Goal: Task Accomplishment & Management: Complete application form

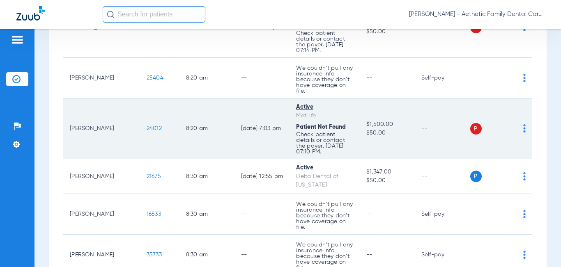
scroll to position [452, 0]
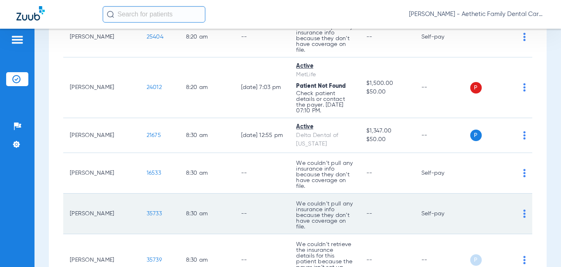
click at [147, 212] on span "35733" at bounding box center [154, 214] width 15 height 6
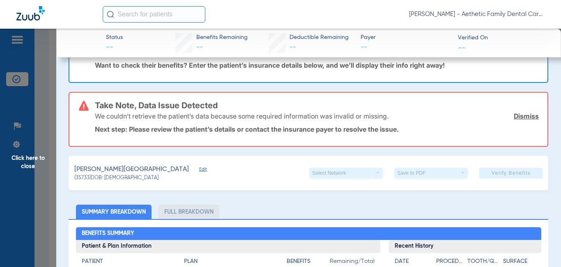
scroll to position [0, 0]
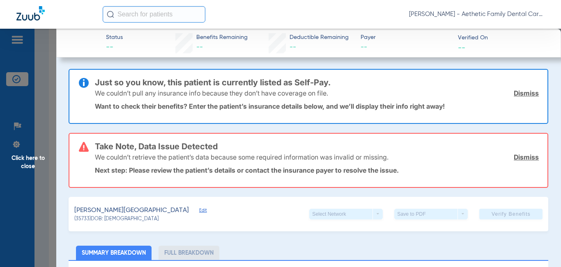
click at [516, 90] on link "Dismiss" at bounding box center [526, 93] width 25 height 8
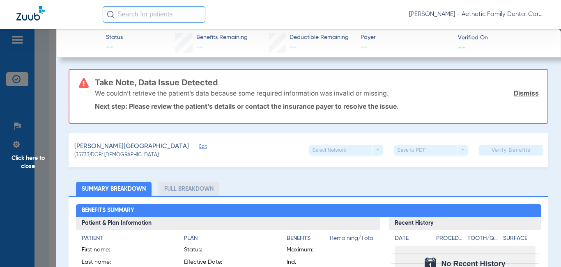
click at [516, 91] on link "Dismiss" at bounding box center [526, 93] width 25 height 8
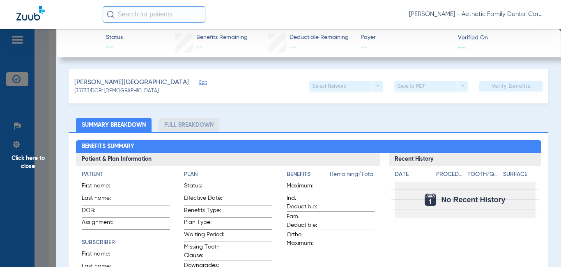
click at [199, 81] on span "Edit" at bounding box center [202, 84] width 7 height 8
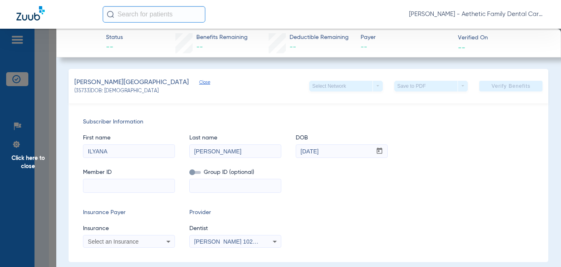
click at [146, 152] on input "ILYANA" at bounding box center [128, 151] width 91 height 13
type input "ISABEL"
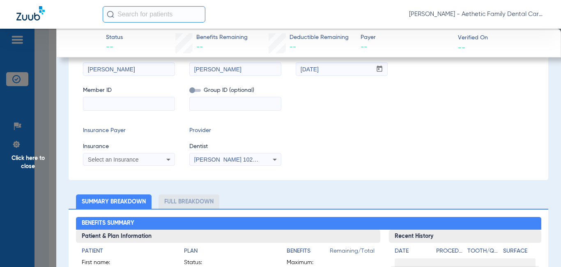
type input "LOPEZ"
click at [263, 160] on div "Randall Ruminson 1023179165" at bounding box center [235, 160] width 91 height 10
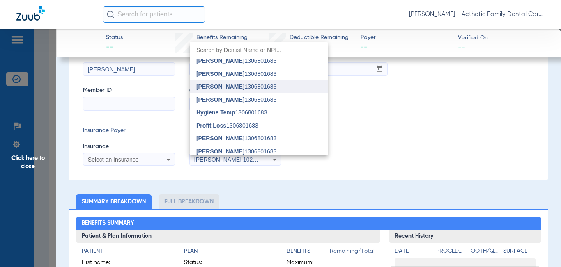
scroll to position [123, 0]
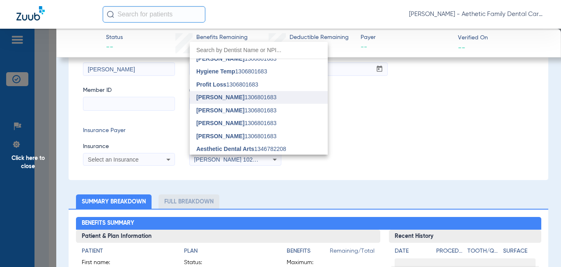
click at [251, 94] on span "[PERSON_NAME] 1306801683" at bounding box center [236, 97] width 80 height 6
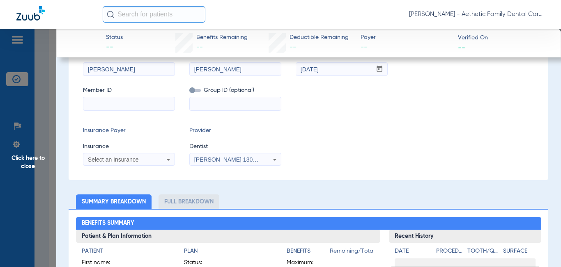
click at [136, 100] on input at bounding box center [128, 103] width 91 height 13
paste input "8031347671"
type input "8031347671"
click at [137, 163] on div "Select an Insurance" at bounding box center [128, 160] width 91 height 10
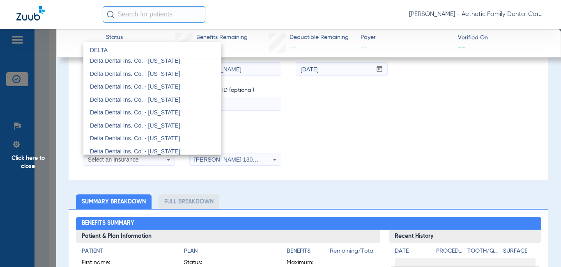
scroll to position [164, 0]
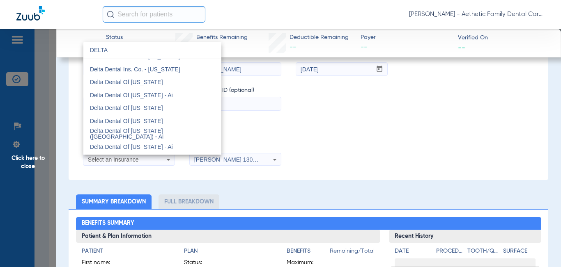
type input "DELTA"
click at [157, 110] on mat-option "Delta Dental Of [US_STATE]" at bounding box center [152, 108] width 138 height 13
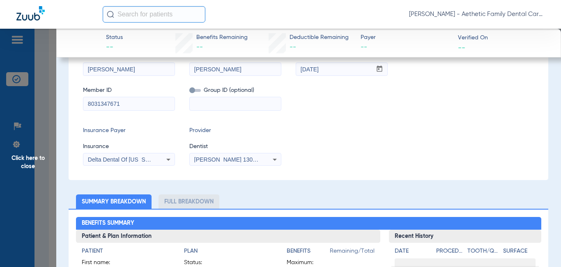
scroll to position [41, 0]
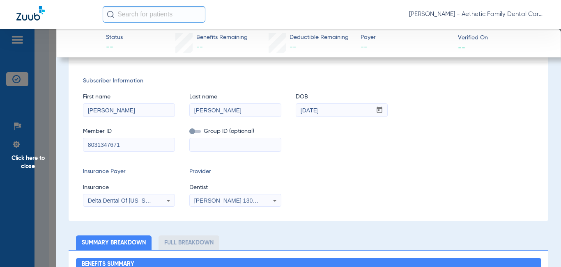
click at [329, 116] on input "05/20/2001" at bounding box center [334, 110] width 76 height 13
click at [332, 113] on input "05/20/2001" at bounding box center [334, 110] width 76 height 13
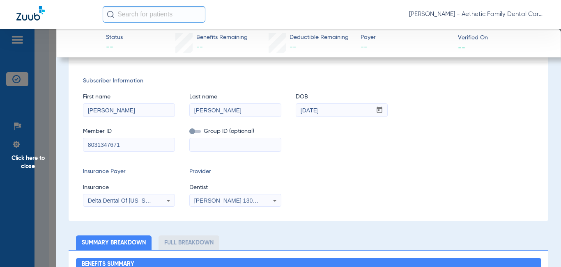
type input "07/08/1969"
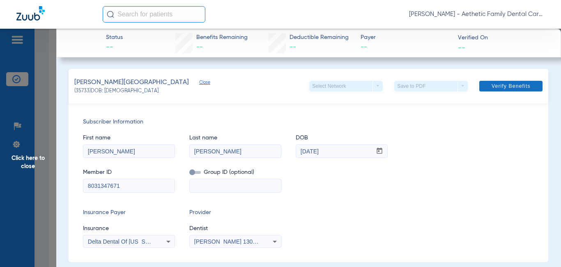
click at [503, 88] on span "Verify Benefits" at bounding box center [511, 86] width 39 height 7
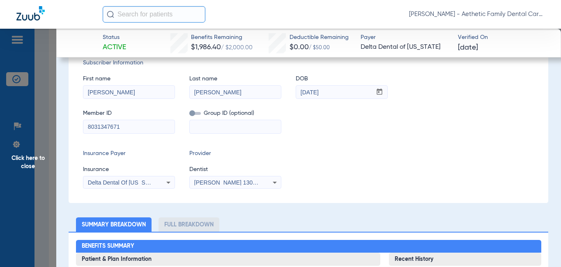
scroll to position [164, 0]
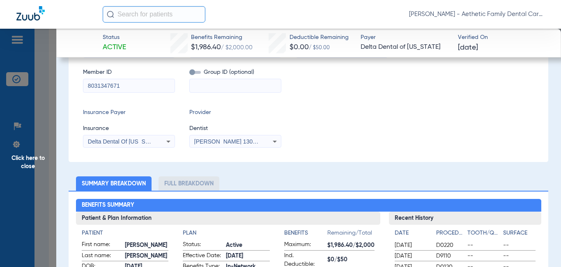
click at [186, 182] on li "Full Breakdown" at bounding box center [189, 184] width 61 height 14
click at [201, 186] on li "Full Breakdown" at bounding box center [189, 184] width 61 height 14
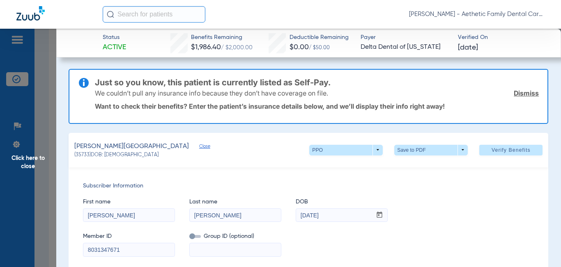
click at [520, 90] on link "Dismiss" at bounding box center [526, 93] width 25 height 8
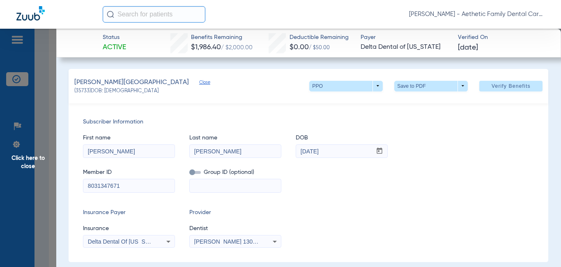
click at [199, 81] on span "Close" at bounding box center [202, 84] width 7 height 8
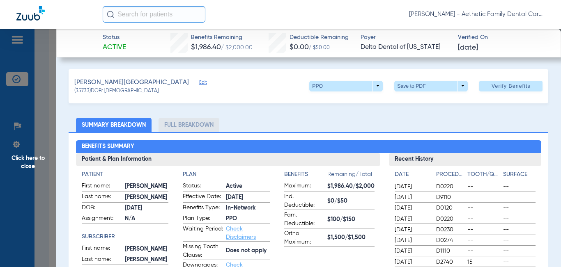
click at [199, 81] on span "Edit" at bounding box center [202, 84] width 7 height 8
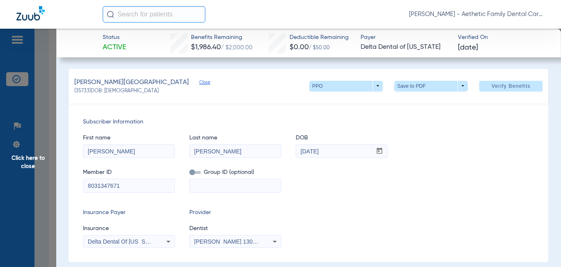
click at [27, 165] on span "Click here to close" at bounding box center [28, 162] width 56 height 267
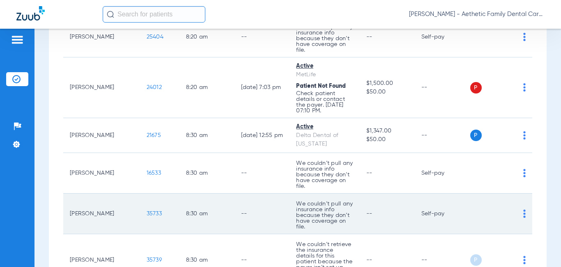
click at [523, 216] on img at bounding box center [524, 214] width 2 height 8
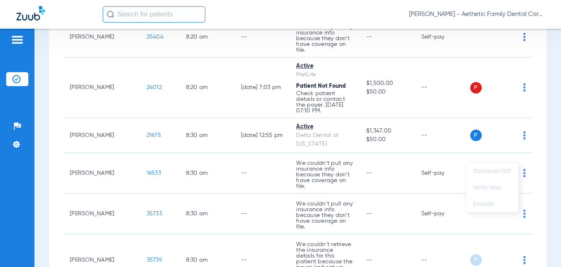
click at [518, 215] on div at bounding box center [280, 133] width 561 height 267
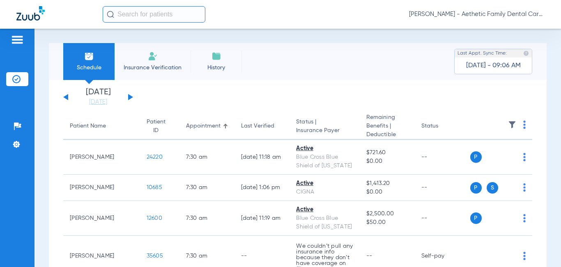
click at [279, 97] on app-single-date-navigator "Tuesday 06-17-2025 Wednesday 06-18-2025 Thursday 06-19-2025 Friday 06-20-2025 S…" at bounding box center [297, 97] width 469 height 18
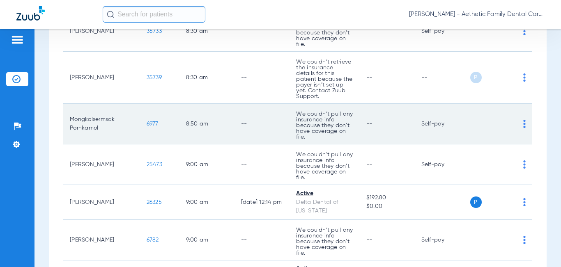
scroll to position [594, 0]
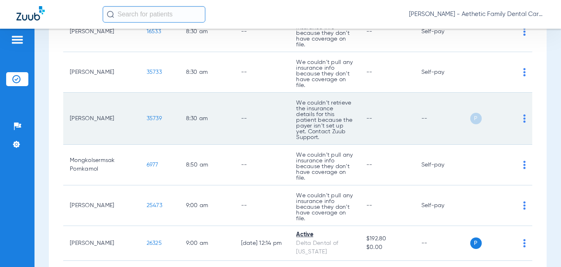
click at [523, 117] on img at bounding box center [524, 119] width 2 height 8
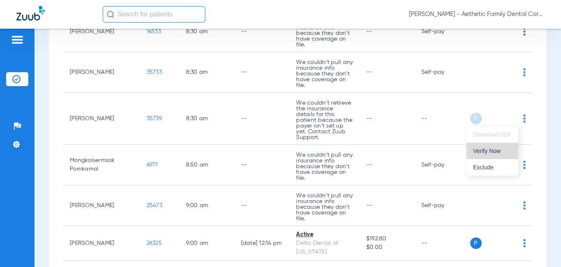
click at [493, 155] on button "Verify Now" at bounding box center [493, 151] width 52 height 16
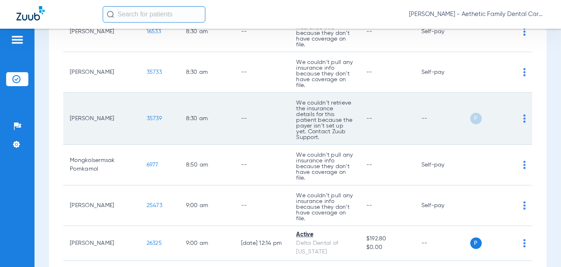
click at [147, 118] on span "35739" at bounding box center [154, 119] width 15 height 6
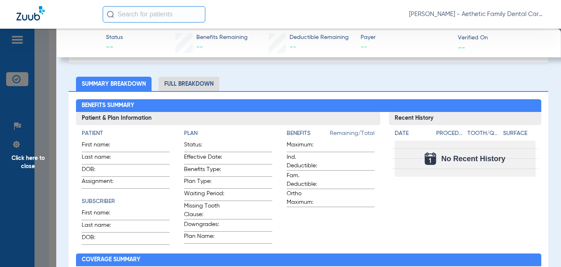
scroll to position [0, 0]
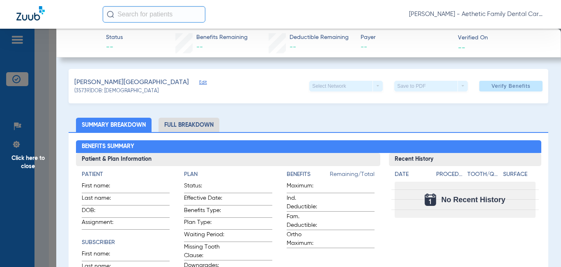
click at [199, 83] on span "Edit" at bounding box center [202, 84] width 7 height 8
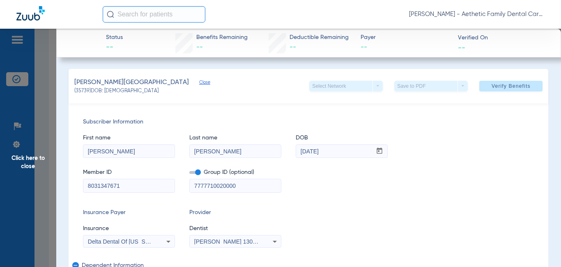
click at [199, 83] on span "Close" at bounding box center [202, 84] width 7 height 8
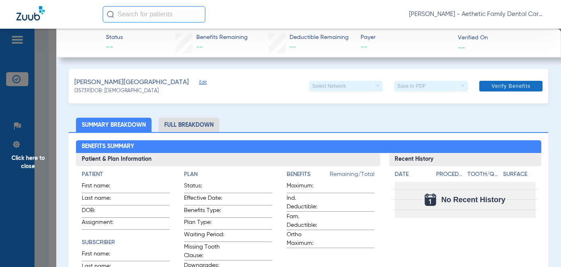
click at [499, 87] on span "Verify Benefits" at bounding box center [511, 86] width 39 height 7
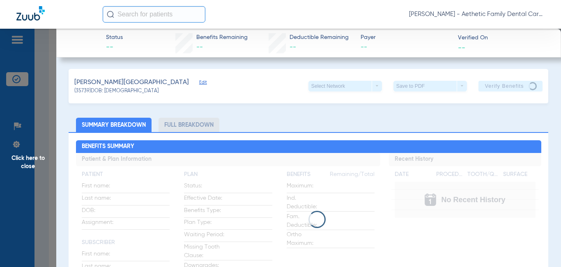
click at [30, 170] on span "Click here to close" at bounding box center [28, 162] width 56 height 267
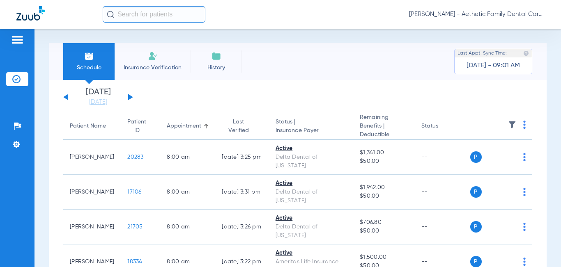
click at [155, 14] on input "text" at bounding box center [154, 14] width 103 height 16
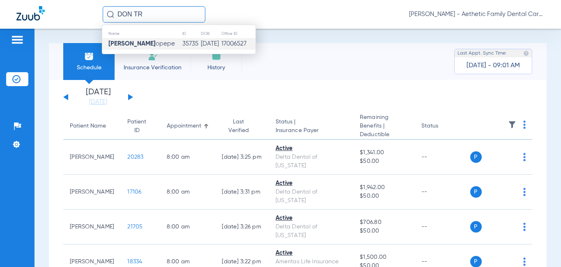
type input "DON TR"
click at [182, 42] on td "35735" at bounding box center [191, 44] width 18 height 12
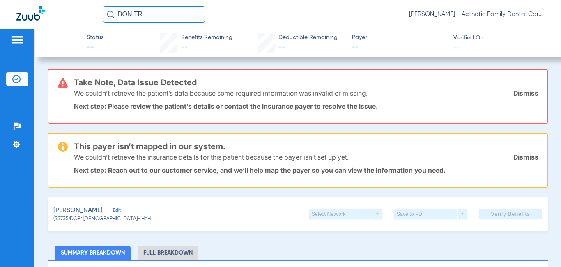
click at [523, 93] on link "Dismiss" at bounding box center [525, 93] width 25 height 8
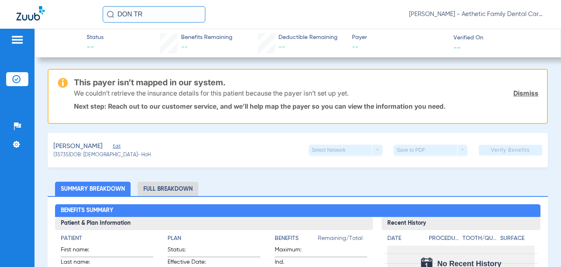
click at [517, 94] on link "Dismiss" at bounding box center [525, 93] width 25 height 8
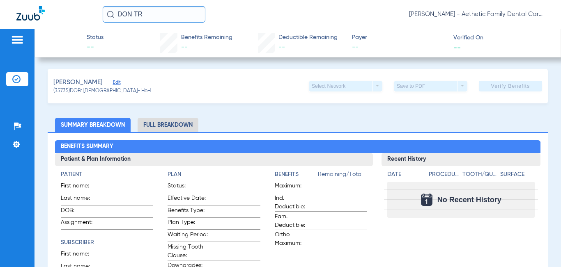
click at [113, 80] on span "Edit" at bounding box center [116, 84] width 7 height 8
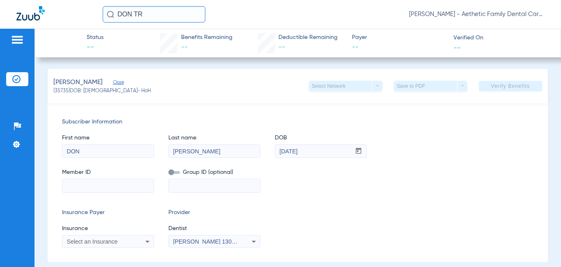
scroll to position [41, 0]
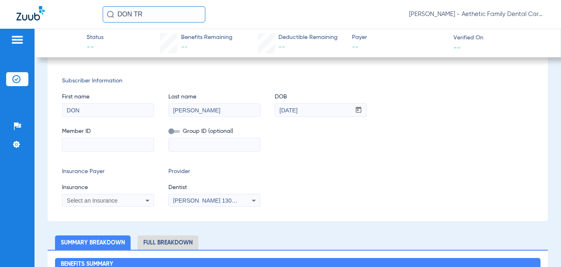
click at [99, 201] on span "Select an Insurance" at bounding box center [92, 201] width 51 height 7
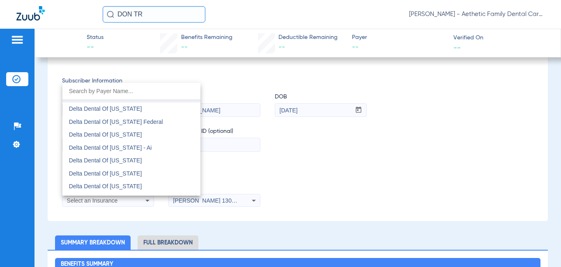
scroll to position [1561, 0]
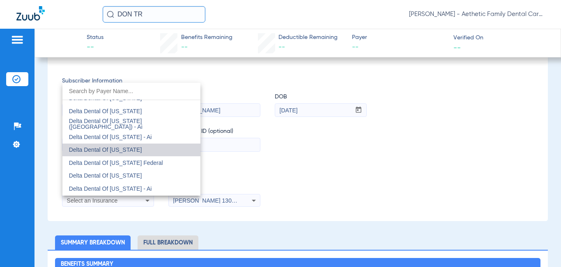
click at [146, 150] on mat-option "Delta Dental Of [US_STATE]" at bounding box center [131, 150] width 138 height 13
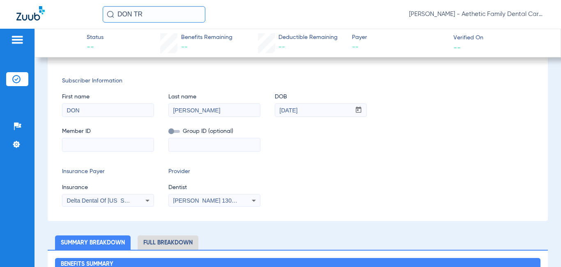
click at [208, 203] on span "[PERSON_NAME] 1306801683" at bounding box center [213, 201] width 81 height 7
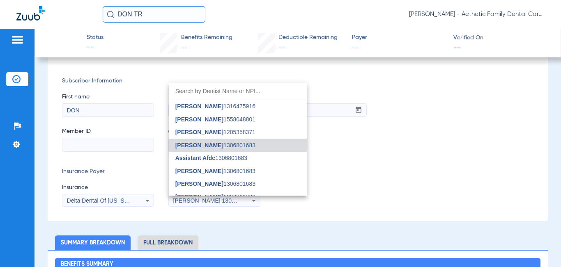
scroll to position [82, 0]
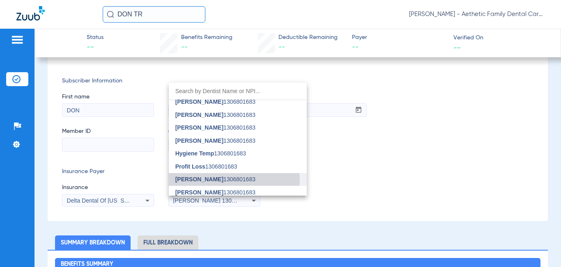
click at [233, 180] on span "[PERSON_NAME] 1306801683" at bounding box center [215, 180] width 80 height 6
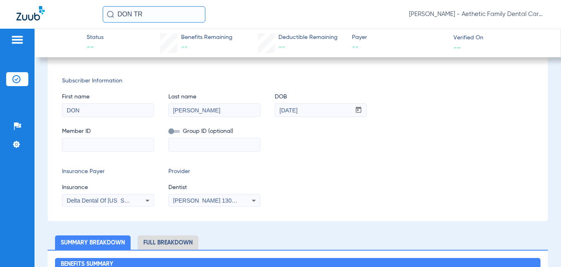
click at [127, 146] on input at bounding box center [107, 144] width 91 height 13
paste input "122466585501"
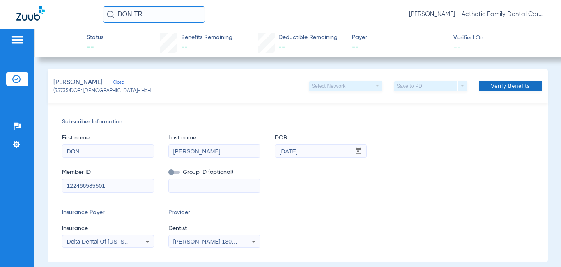
type input "122466585501"
click at [498, 83] on span "Verify Benefits" at bounding box center [510, 86] width 39 height 7
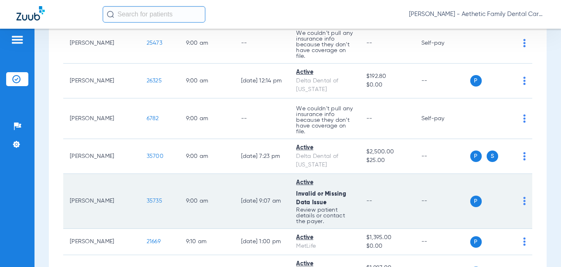
scroll to position [739, 0]
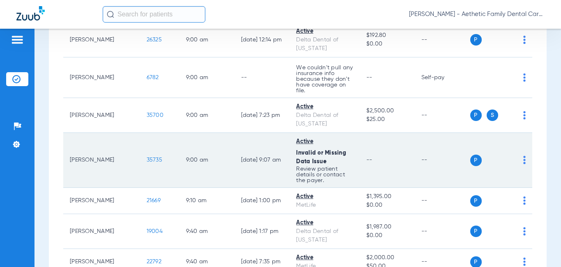
click at [360, 161] on td "--" at bounding box center [387, 160] width 55 height 55
click at [147, 159] on span "35735" at bounding box center [155, 160] width 16 height 6
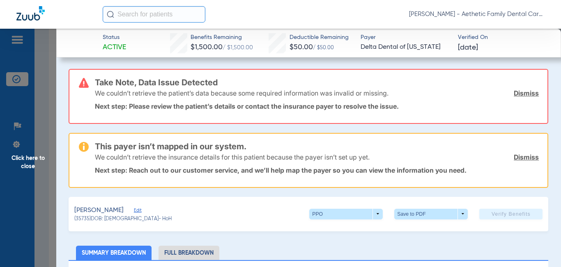
scroll to position [41, 0]
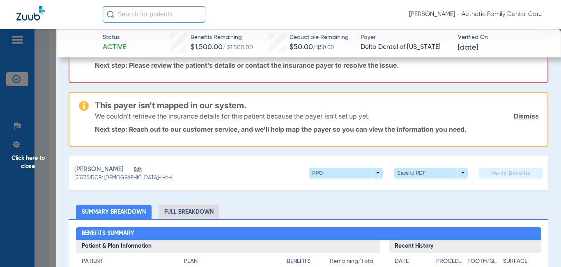
click at [134, 168] on span "Edit" at bounding box center [137, 171] width 7 height 8
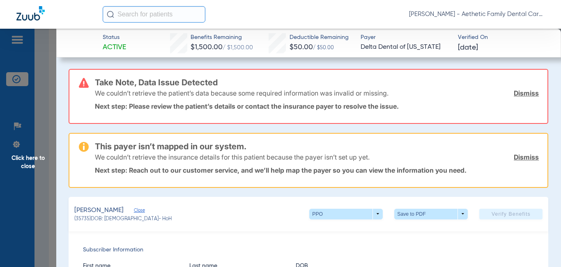
scroll to position [699, 0]
click at [181, 176] on div "This payer isn’t mapped in our system. We couldn’t retrieve the insurance detai…" at bounding box center [317, 160] width 444 height 53
click at [521, 155] on link "Dismiss" at bounding box center [526, 157] width 25 height 8
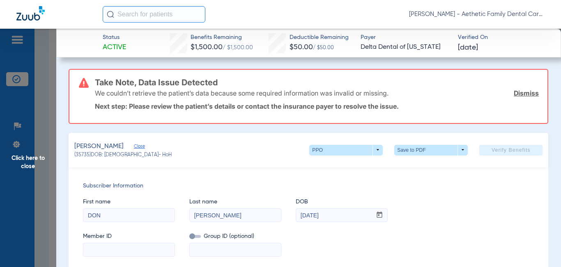
click at [522, 92] on link "Dismiss" at bounding box center [526, 93] width 25 height 8
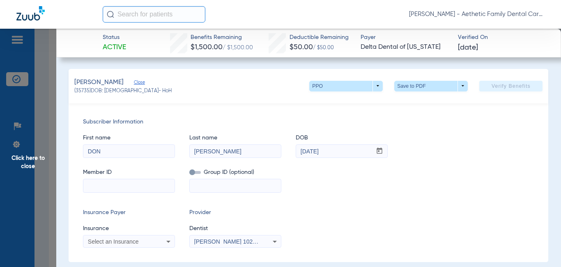
scroll to position [41, 0]
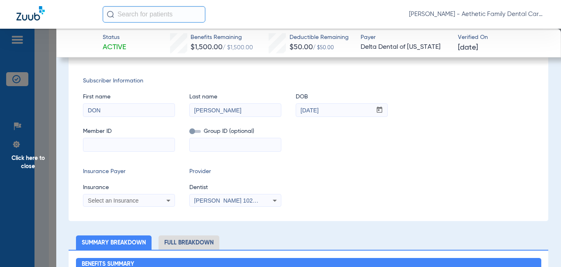
click at [28, 167] on span "Click here to close" at bounding box center [28, 162] width 56 height 267
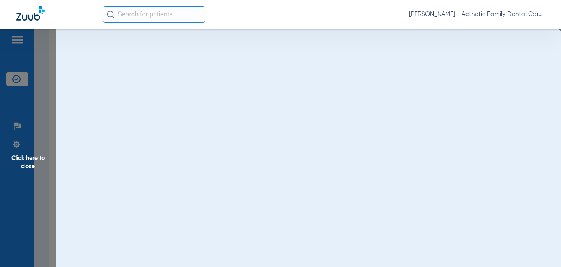
scroll to position [0, 0]
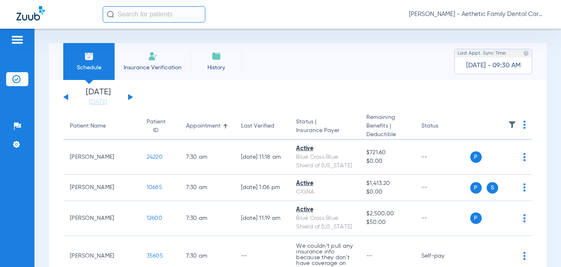
click at [128, 96] on div "[DATE] [DATE] [DATE] [DATE] [DATE] [DATE] [DATE] [DATE] [DATE] [DATE] [DATE] [D…" at bounding box center [98, 97] width 70 height 18
click at [129, 97] on button at bounding box center [130, 97] width 5 height 6
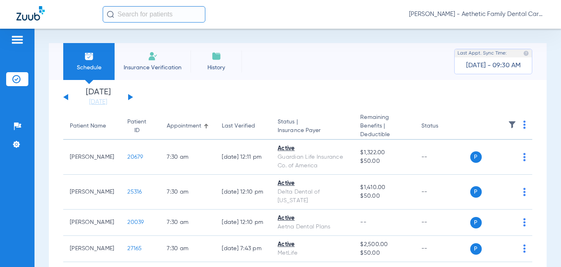
click at [129, 97] on button at bounding box center [130, 97] width 5 height 6
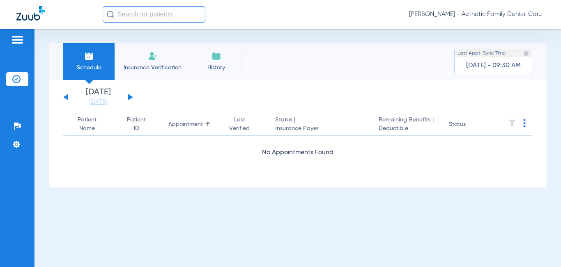
click at [129, 97] on button at bounding box center [130, 97] width 5 height 6
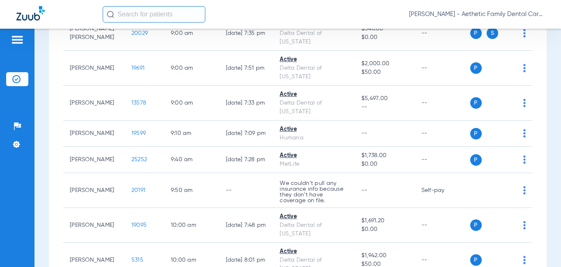
scroll to position [698, 0]
